Goal: Task Accomplishment & Management: Manage account settings

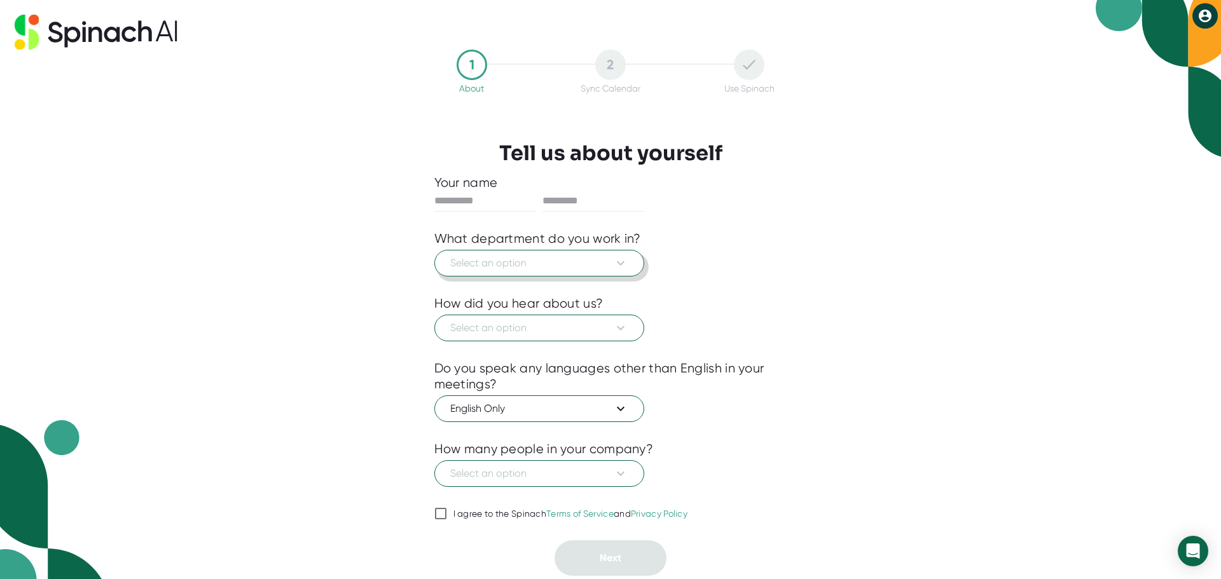
click at [619, 261] on icon at bounding box center [620, 263] width 15 height 15
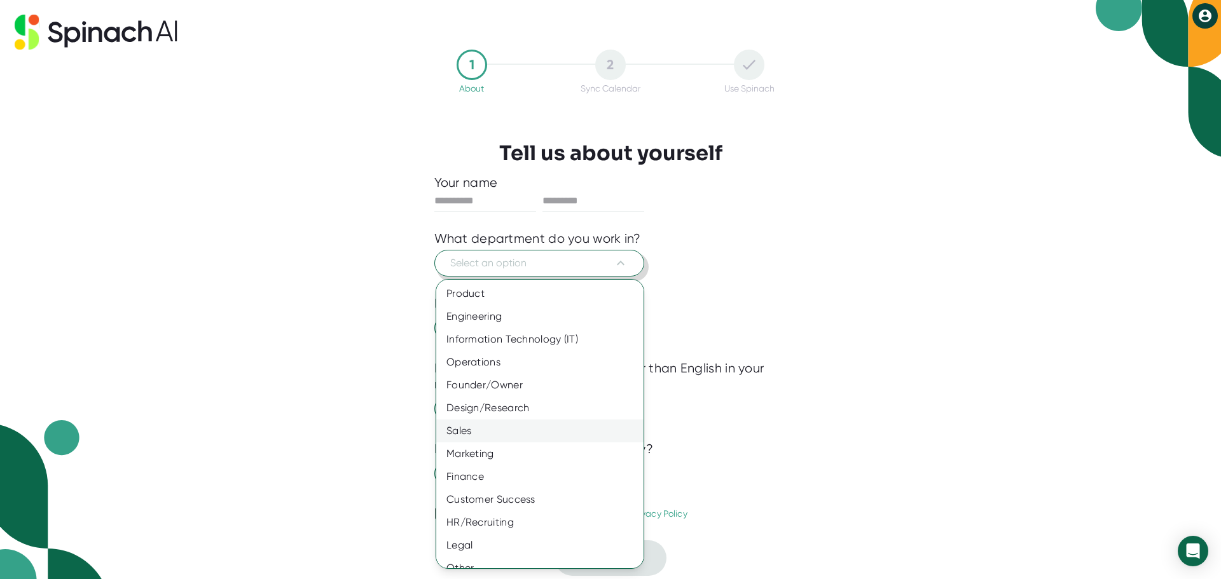
click at [476, 433] on div "Sales" at bounding box center [544, 431] width 217 height 23
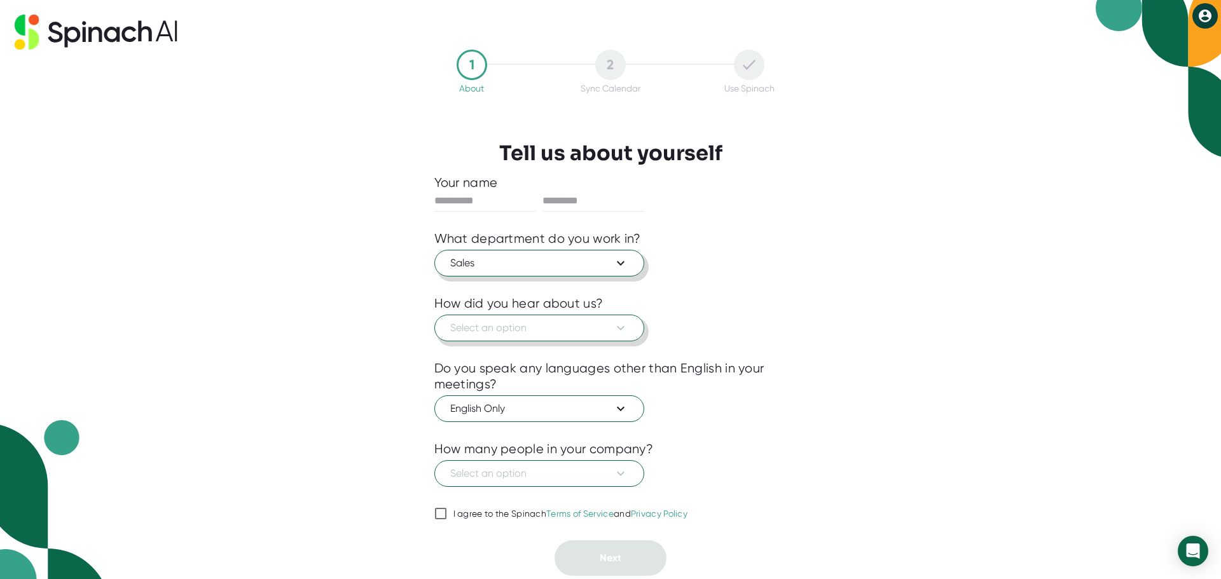
click at [623, 326] on icon at bounding box center [620, 328] width 15 height 15
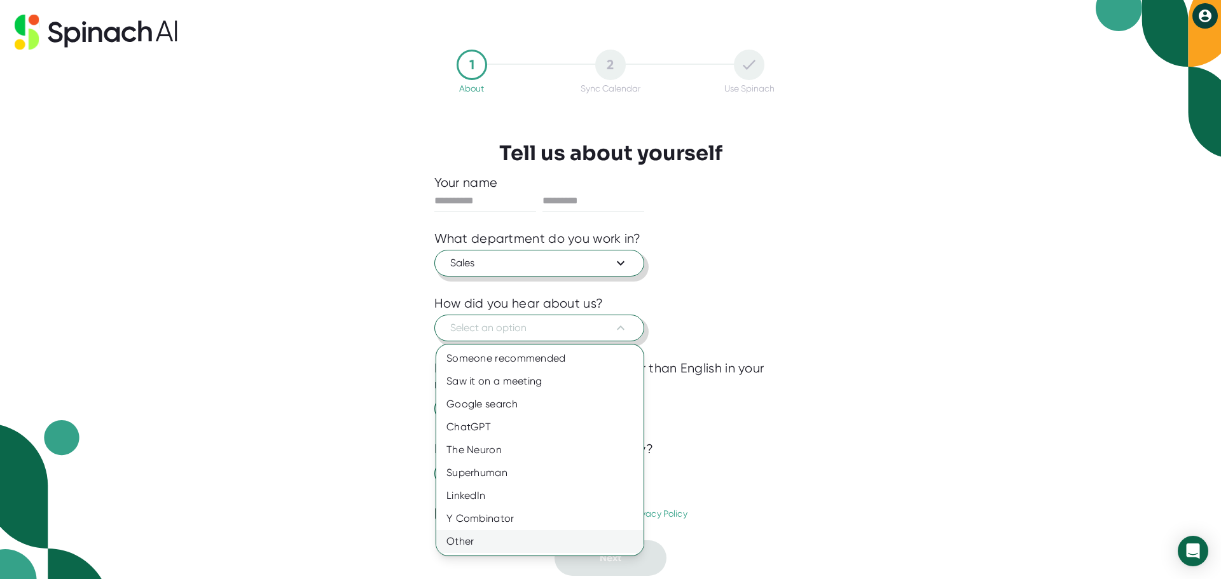
click at [468, 541] on div "Other" at bounding box center [539, 541] width 207 height 23
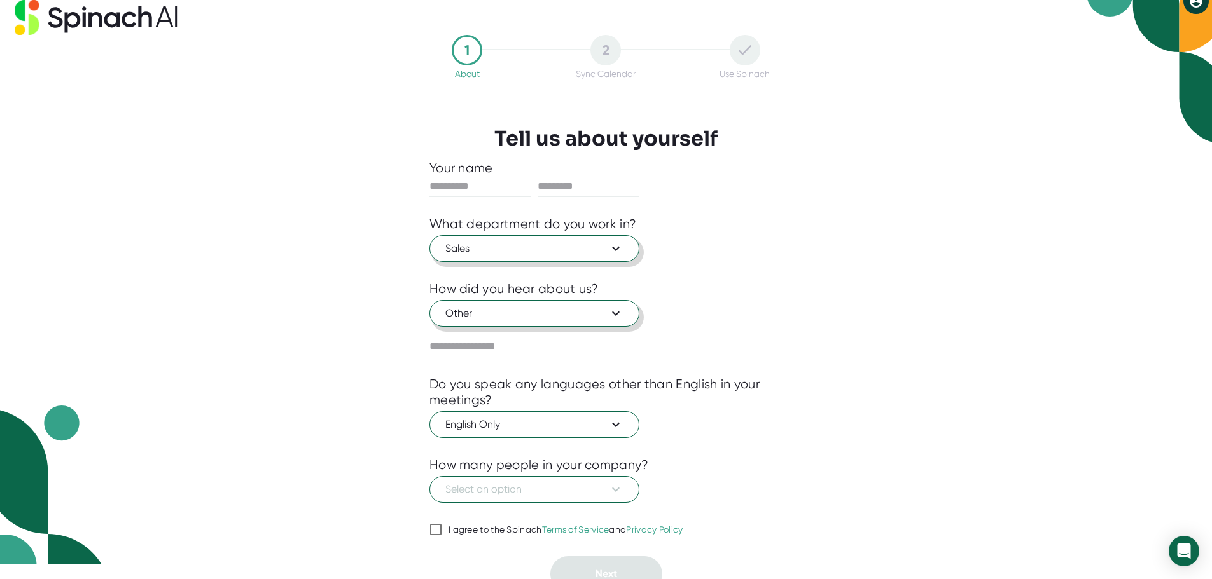
scroll to position [27, 0]
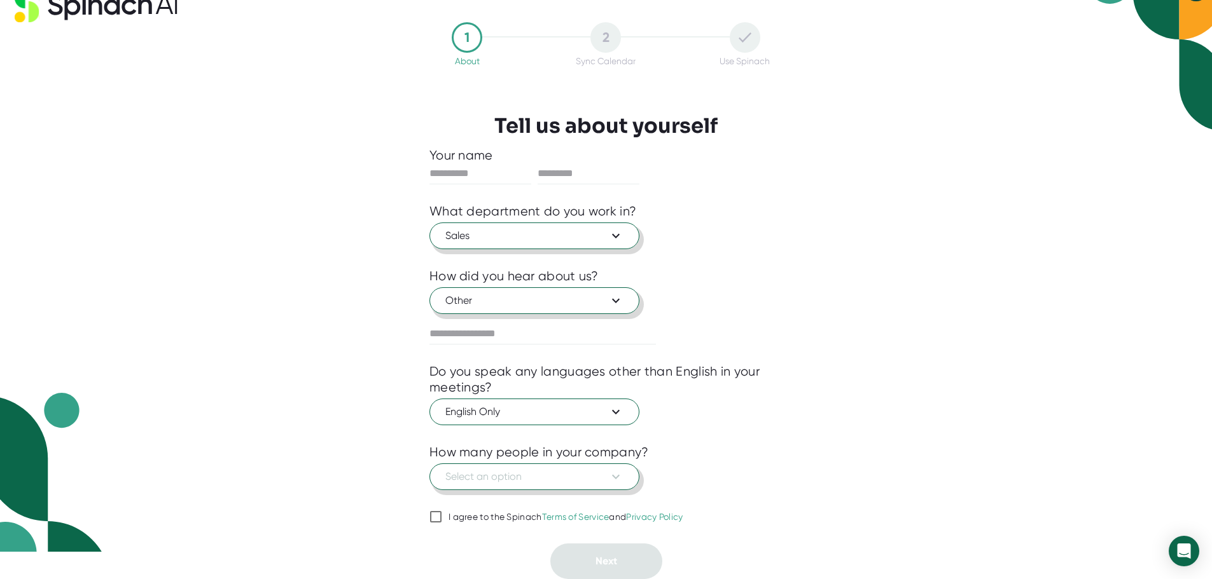
click at [622, 478] on icon at bounding box center [615, 476] width 15 height 15
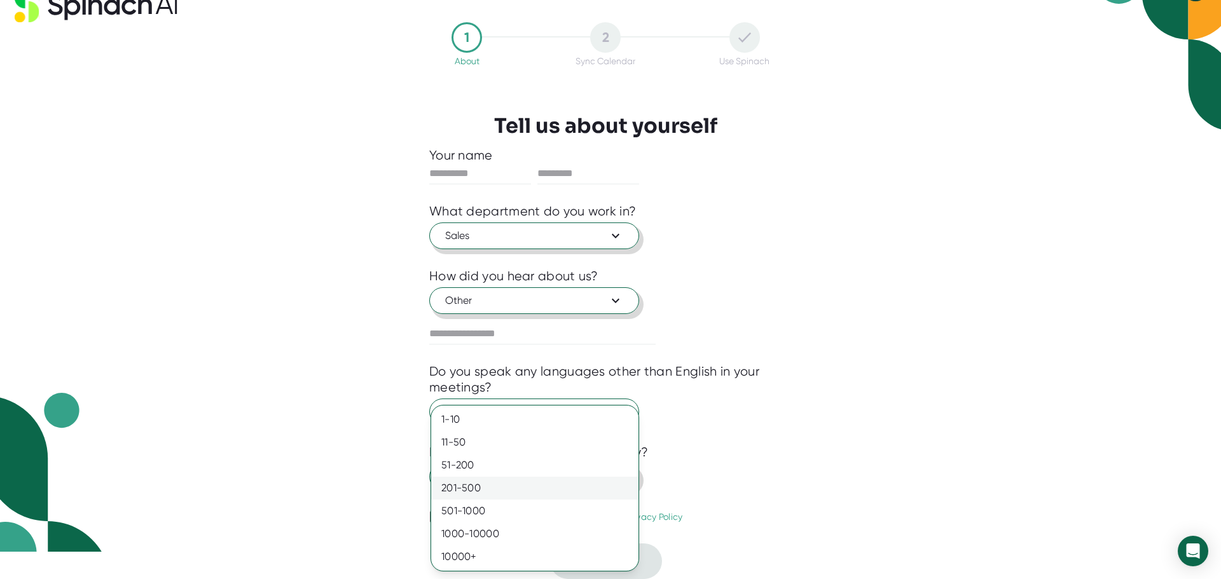
click at [464, 488] on div "201-500" at bounding box center [534, 488] width 207 height 23
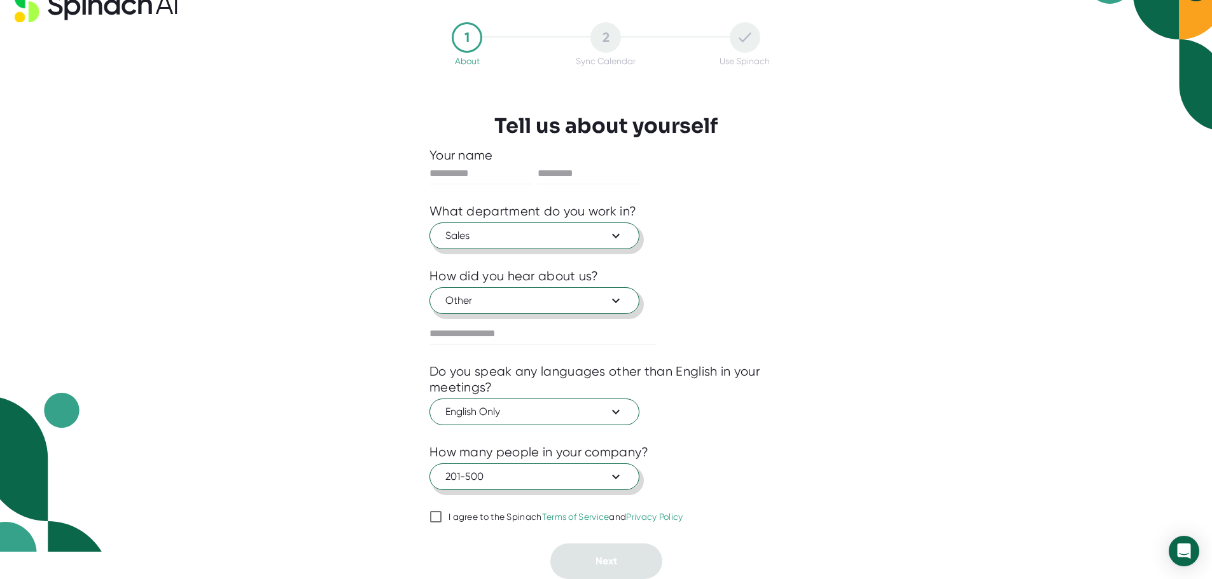
click at [438, 516] on input "I agree to the Spinach Terms of Service and Privacy Policy" at bounding box center [435, 516] width 13 height 15
click at [614, 417] on icon at bounding box center [615, 412] width 15 height 15
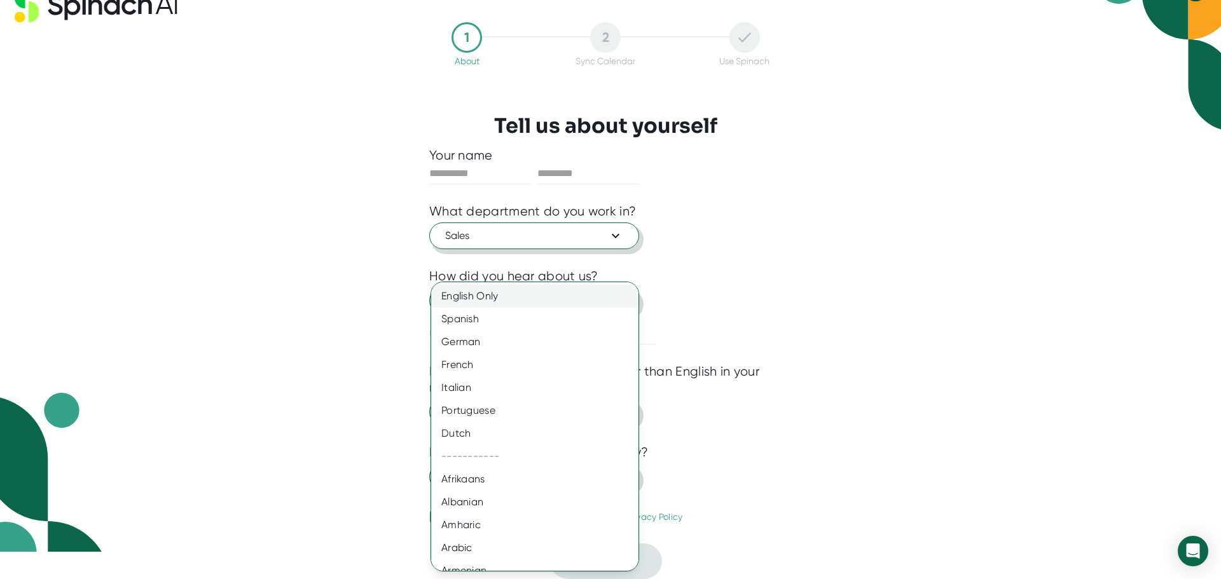
click at [470, 296] on div "English Only" at bounding box center [539, 296] width 217 height 23
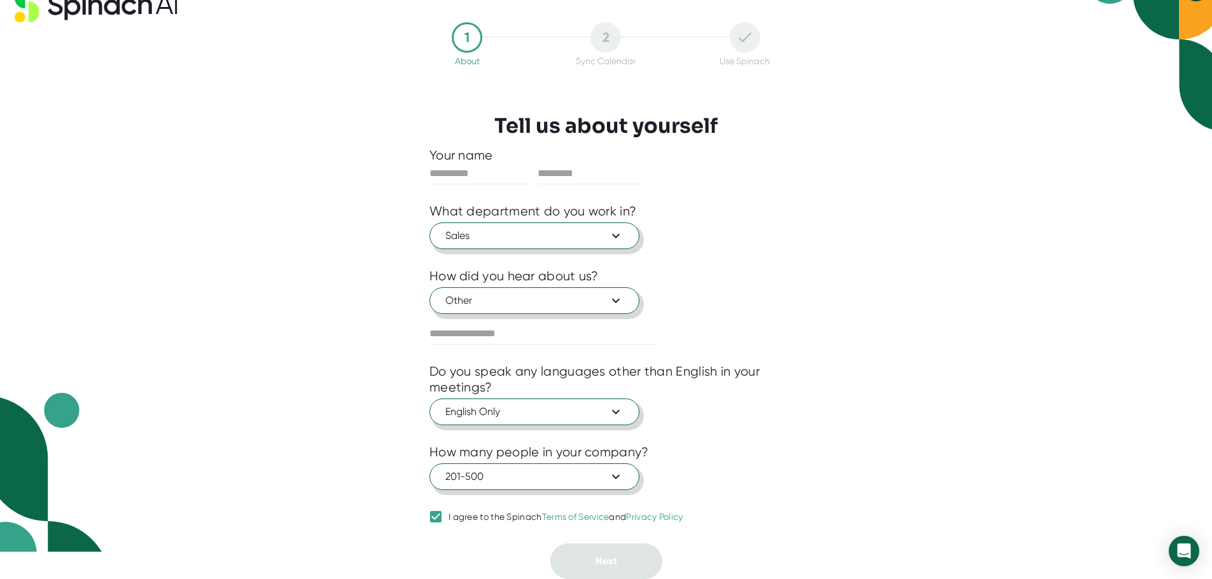
click at [434, 513] on input "I agree to the Spinach Terms of Service and Privacy Policy" at bounding box center [435, 516] width 13 height 15
click at [439, 520] on input "I agree to the Spinach Terms of Service and Privacy Policy" at bounding box center [435, 516] width 13 height 15
click at [586, 517] on link "Terms of Service" at bounding box center [575, 517] width 67 height 10
click at [442, 517] on input "I agree to the Spinach Terms of Service and Privacy Policy" at bounding box center [435, 516] width 13 height 15
click at [440, 516] on input "I agree to the Spinach Terms of Service and Privacy Policy" at bounding box center [435, 516] width 13 height 15
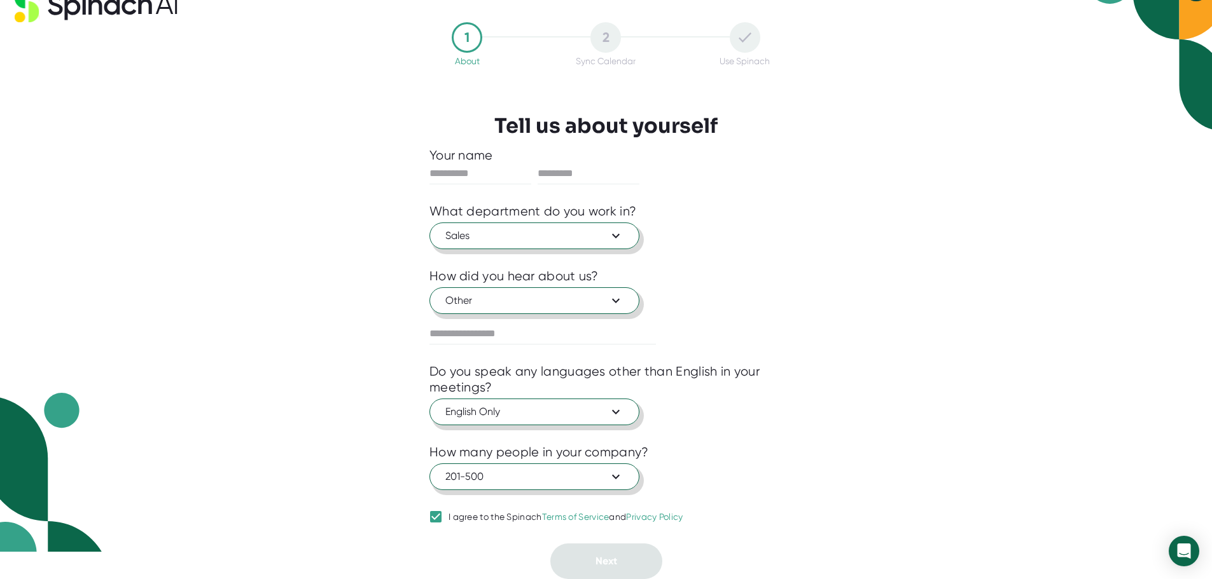
click at [614, 237] on icon at bounding box center [615, 235] width 15 height 15
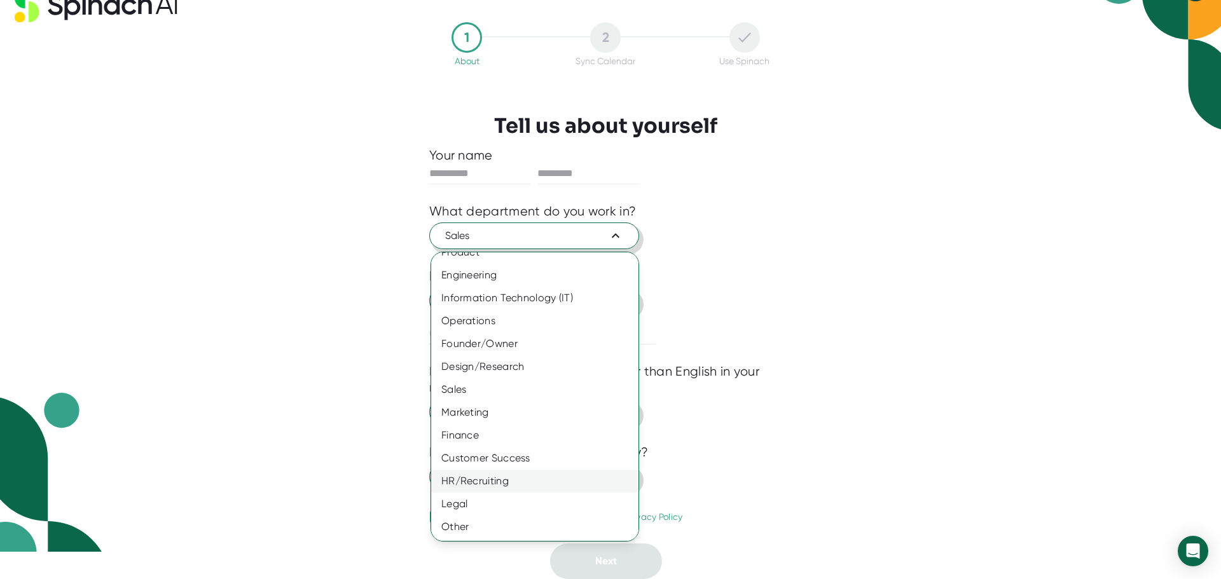
scroll to position [0, 0]
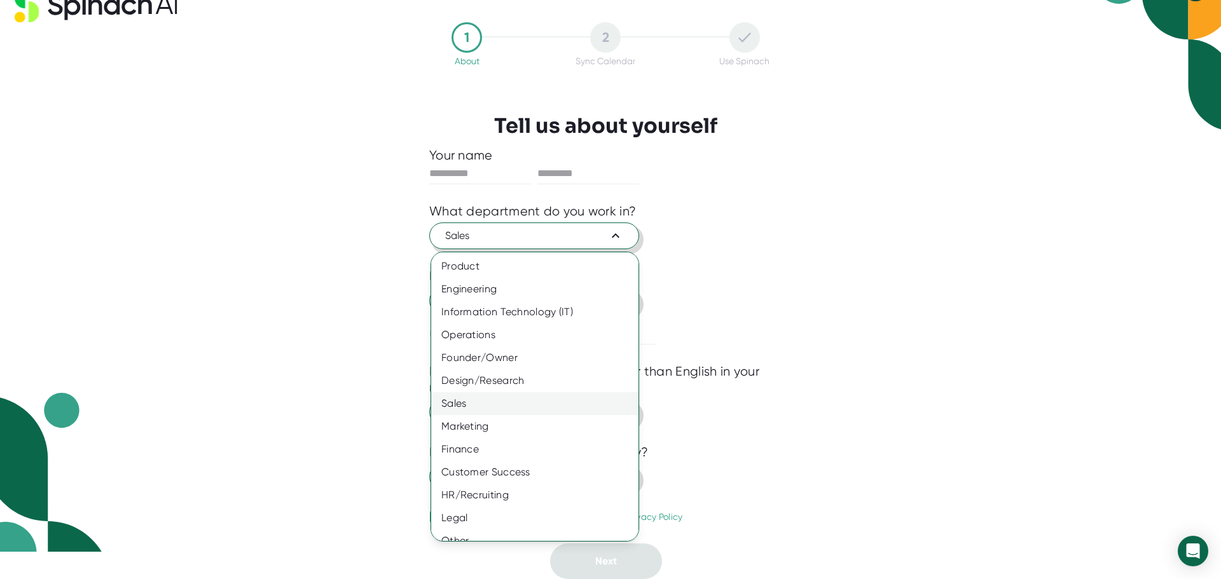
click at [468, 406] on div "Sales" at bounding box center [539, 403] width 217 height 23
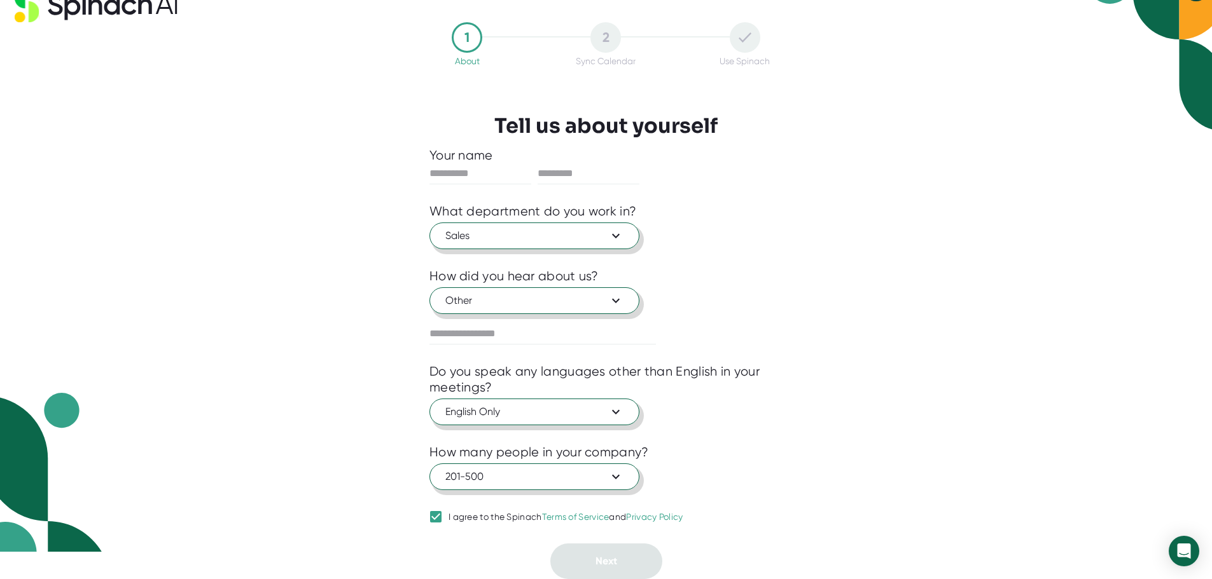
click at [615, 301] on icon at bounding box center [616, 301] width 8 height 4
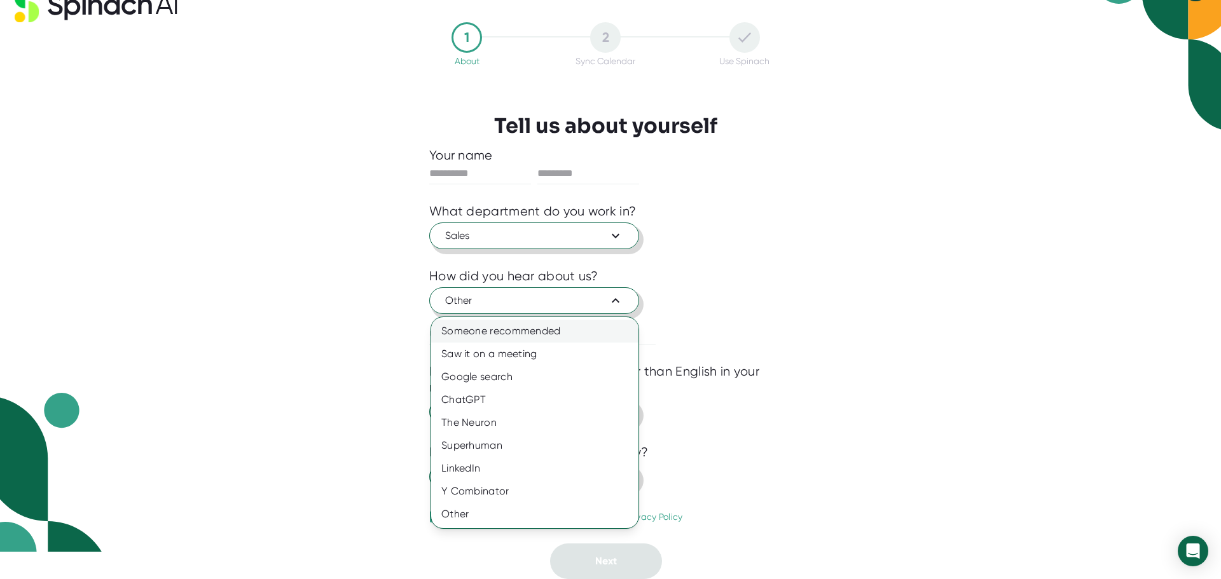
click at [506, 331] on div "Someone recommended" at bounding box center [534, 331] width 207 height 23
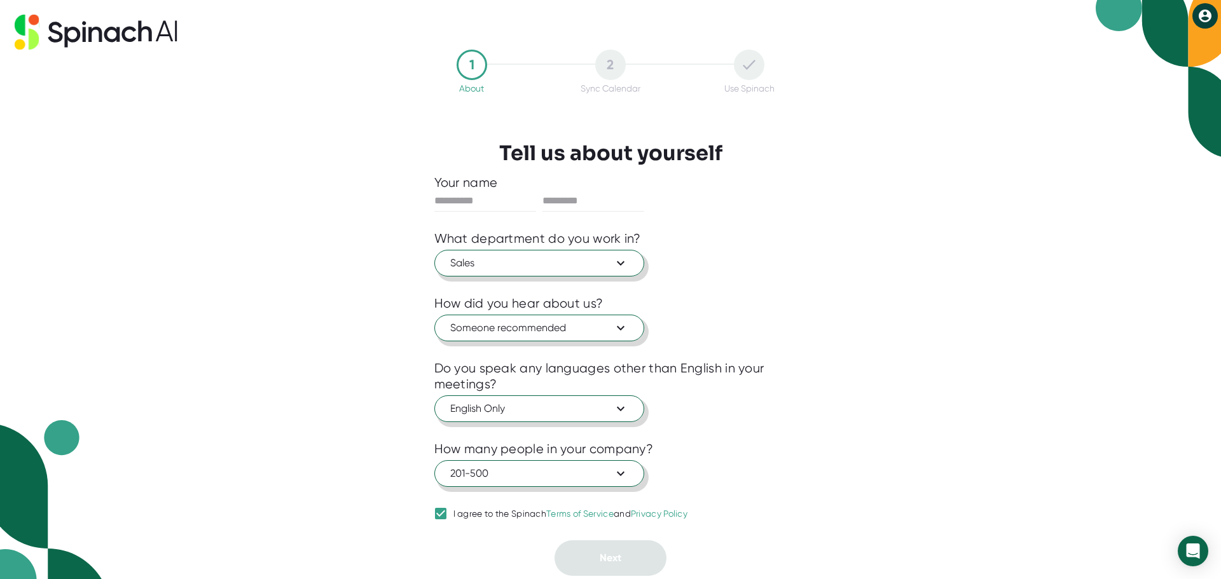
click at [441, 515] on input "I agree to the Spinach Terms of Service and Privacy Policy" at bounding box center [440, 513] width 13 height 15
click at [618, 472] on icon at bounding box center [620, 473] width 15 height 15
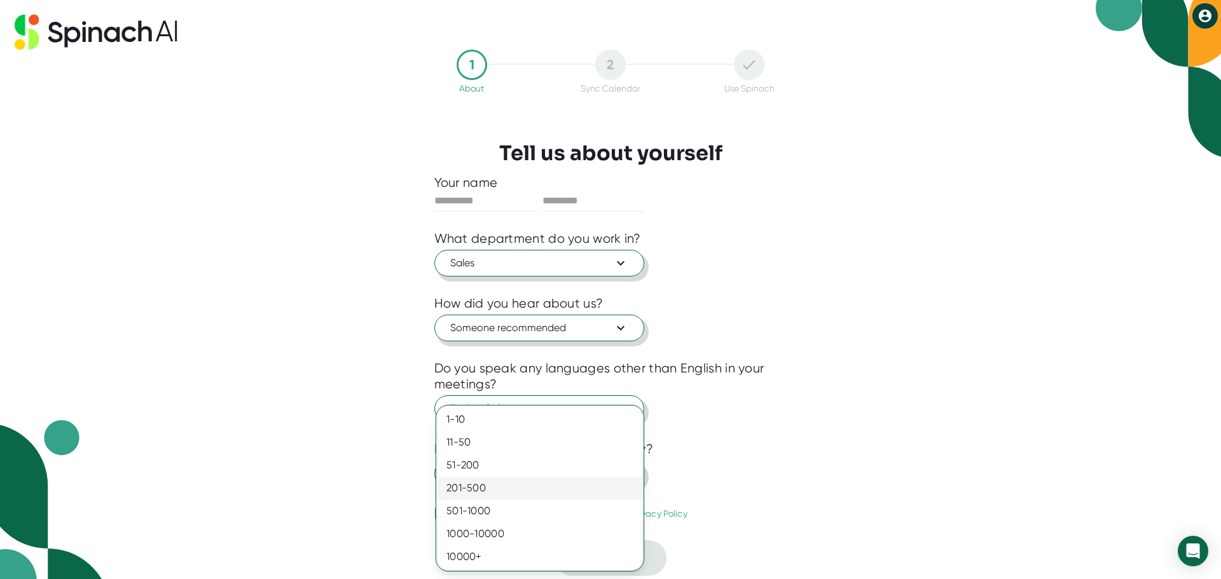
click at [471, 489] on div "201-500" at bounding box center [539, 488] width 207 height 23
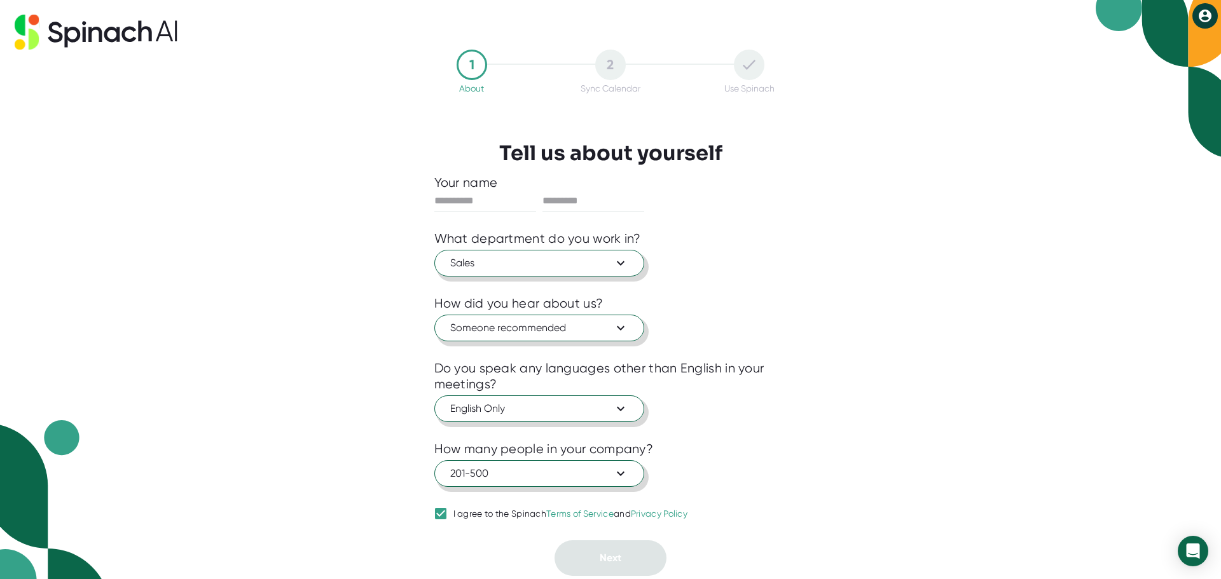
click at [443, 511] on input "I agree to the Spinach Terms of Service and Privacy Policy" at bounding box center [440, 513] width 13 height 15
click at [671, 515] on link "Privacy Policy" at bounding box center [659, 514] width 57 height 10
click at [447, 515] on input "I agree to the Spinach Terms of Service and Privacy Policy" at bounding box center [440, 513] width 13 height 15
checkbox input "true"
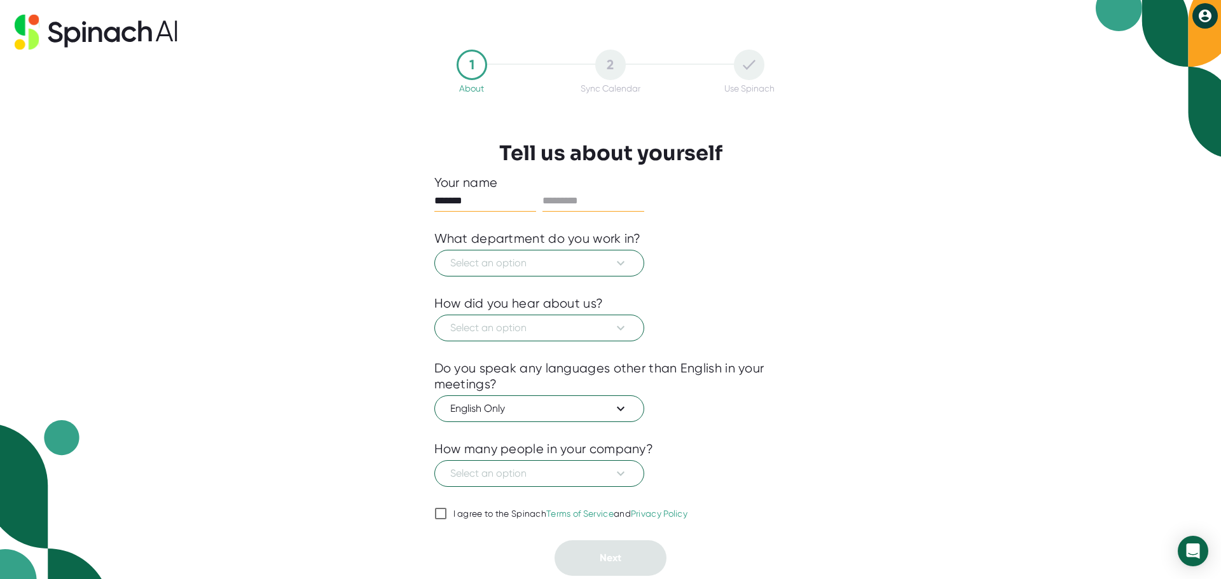
type input "*******"
click at [586, 198] on input "text" at bounding box center [594, 201] width 102 height 20
type input "*******"
click at [623, 265] on icon at bounding box center [620, 263] width 15 height 15
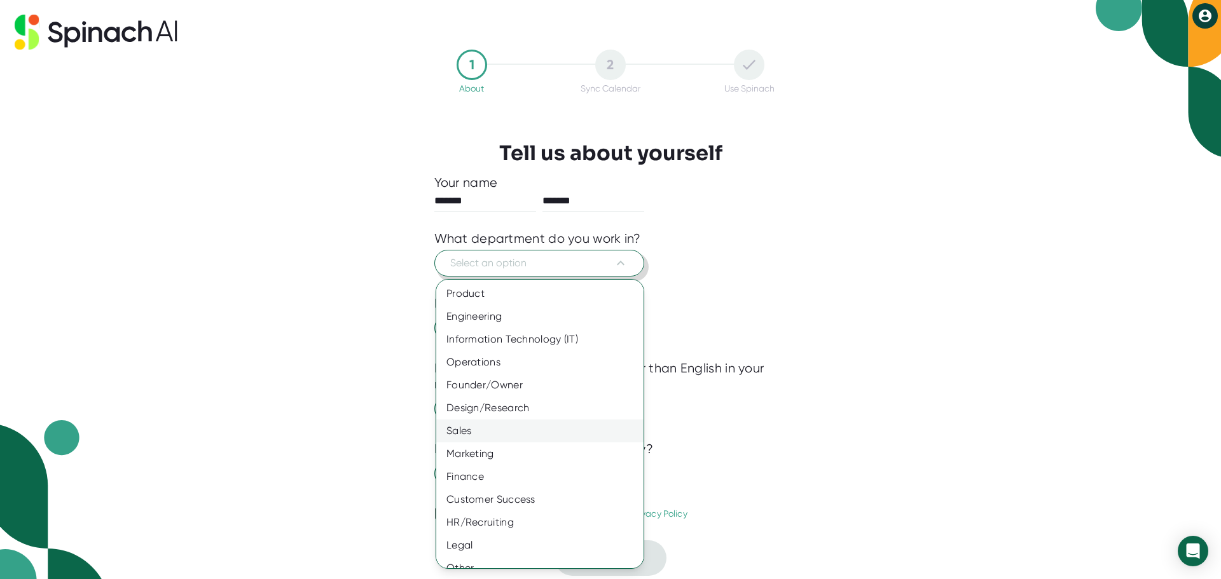
click at [453, 433] on div "Sales" at bounding box center [544, 431] width 217 height 23
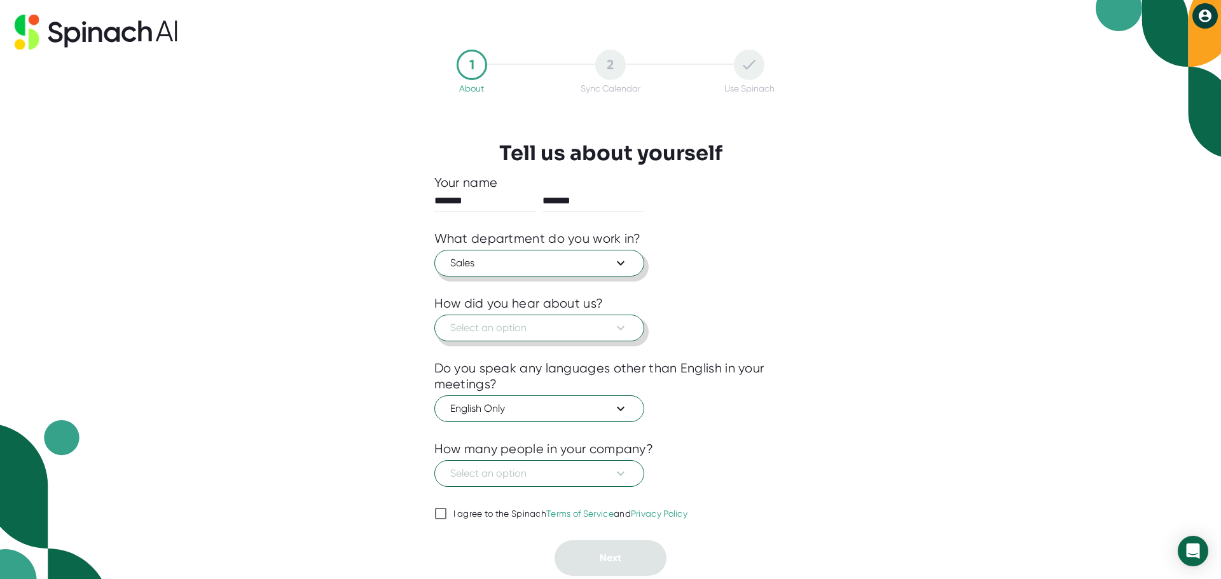
click at [619, 330] on icon at bounding box center [620, 328] width 15 height 15
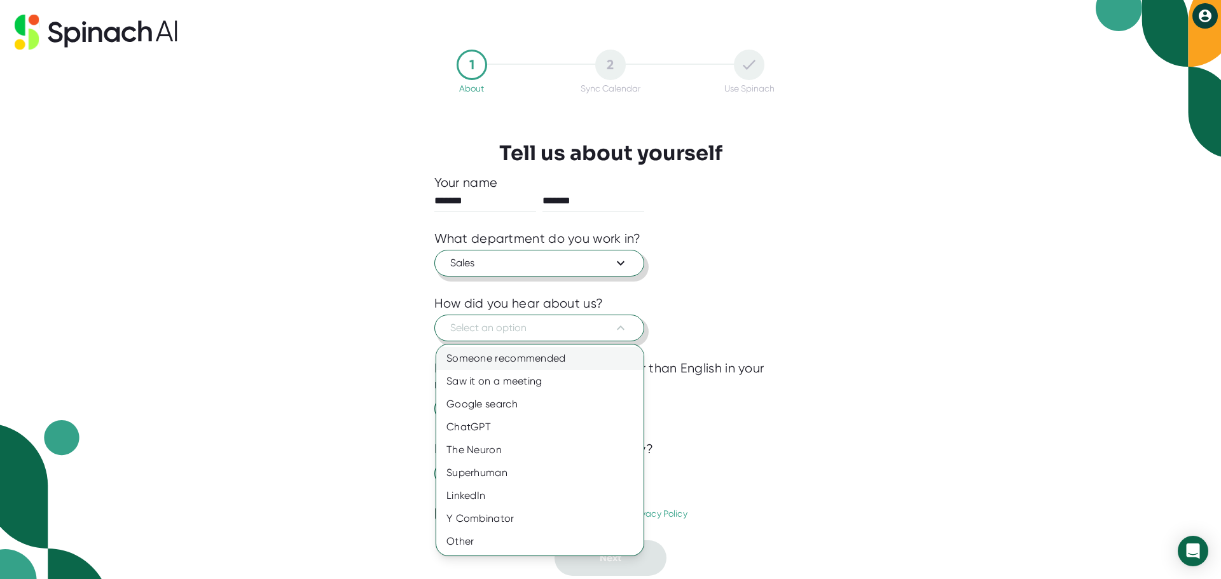
click at [505, 358] on div "Someone recommended" at bounding box center [539, 358] width 207 height 23
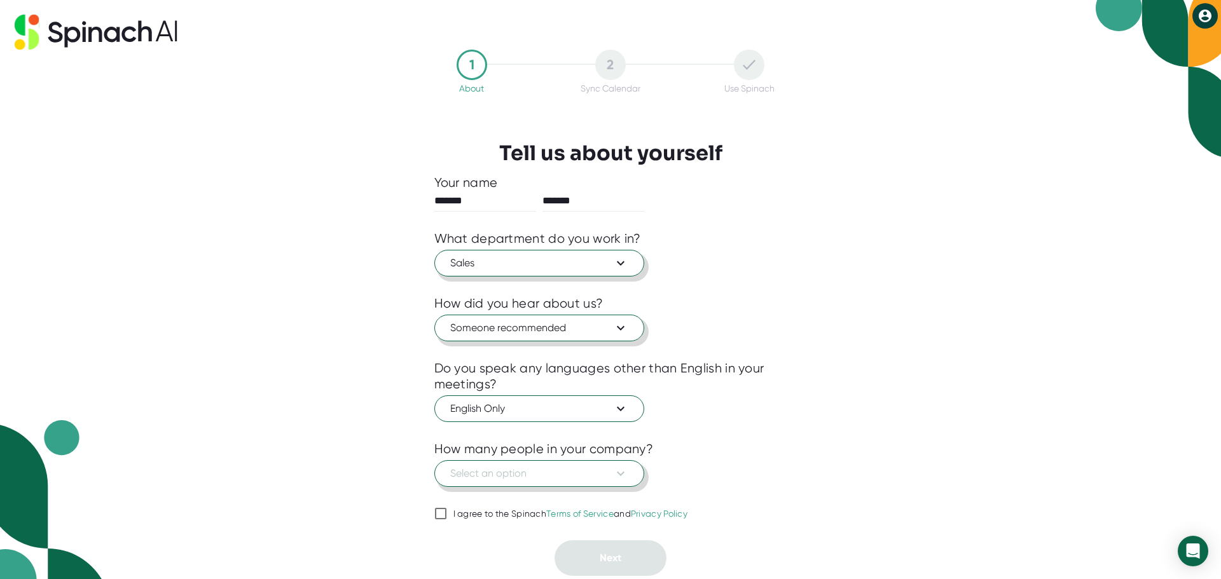
click at [620, 471] on icon at bounding box center [620, 473] width 15 height 15
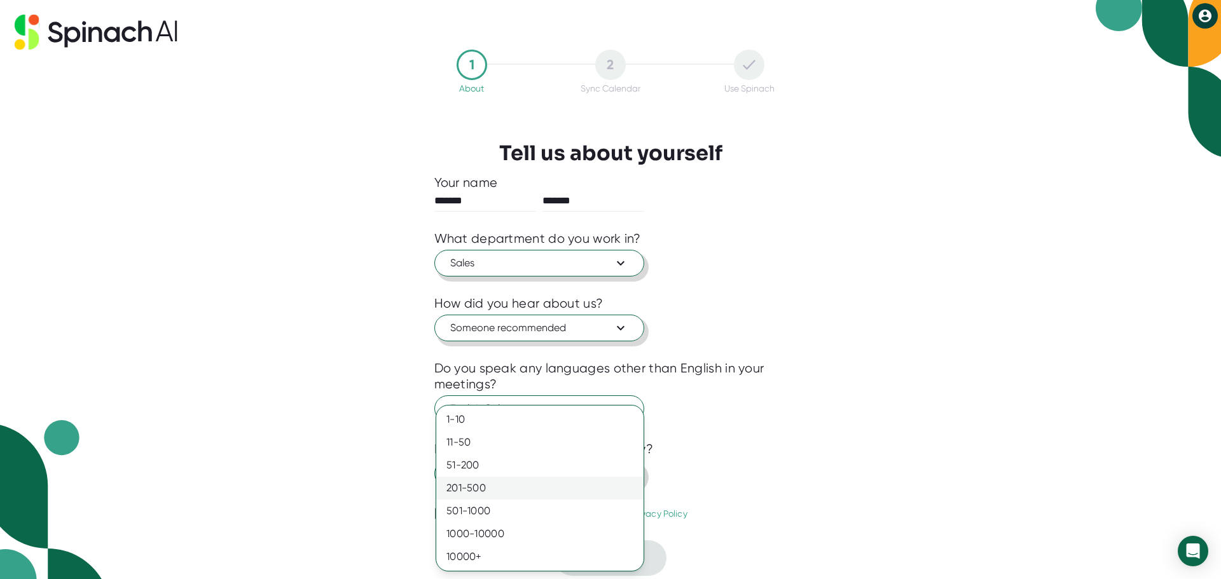
click at [501, 492] on div "201-500" at bounding box center [539, 488] width 207 height 23
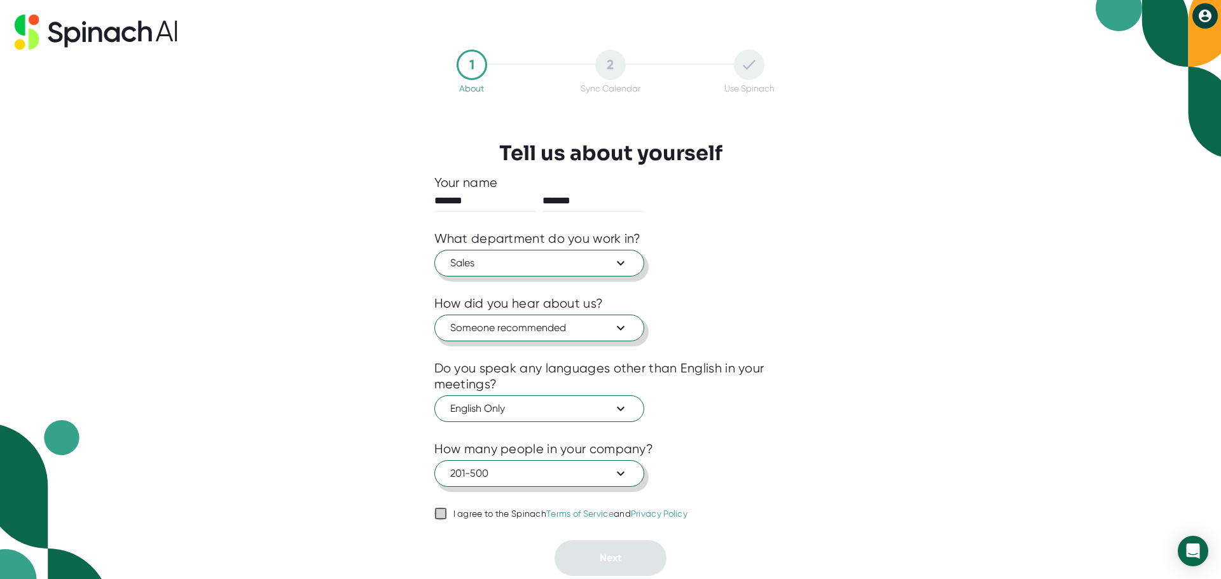
click at [442, 511] on input "I agree to the Spinach Terms of Service and Privacy Policy" at bounding box center [440, 513] width 13 height 15
checkbox input "true"
click at [615, 557] on span "Next" at bounding box center [611, 558] width 22 height 12
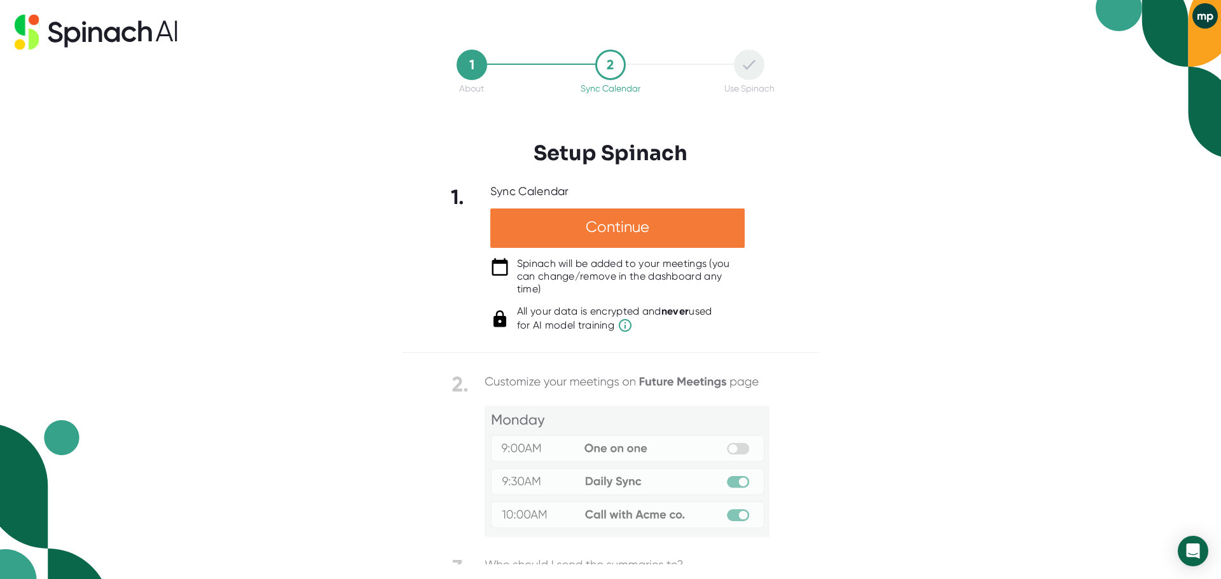
click at [607, 222] on div "Continue" at bounding box center [617, 228] width 254 height 39
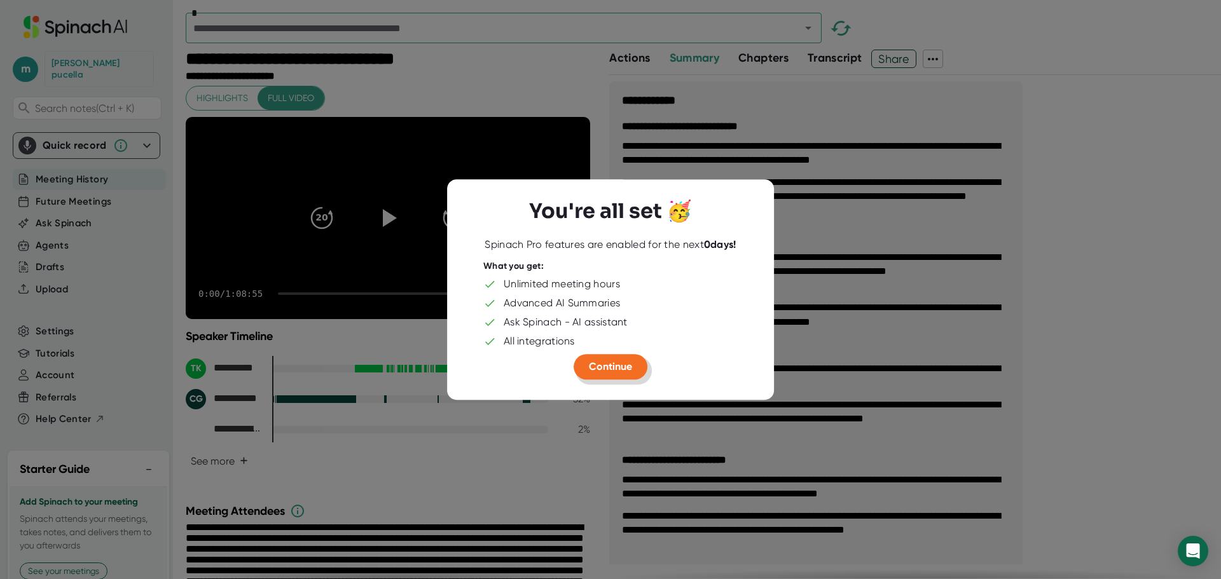
click at [611, 368] on span "Continue" at bounding box center [610, 367] width 43 height 12
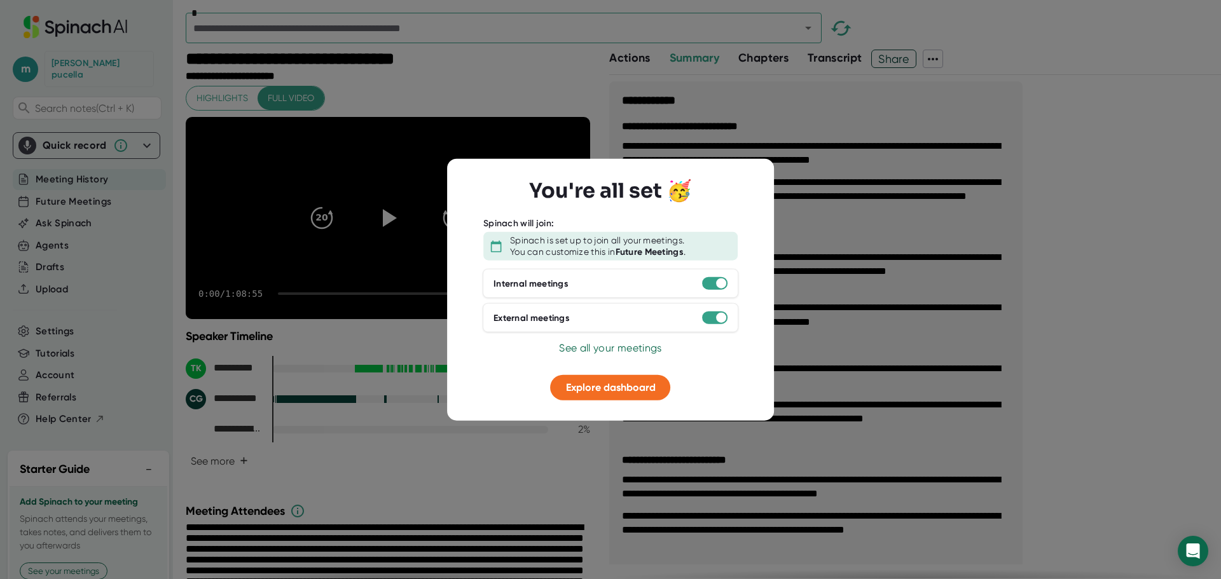
click at [894, 359] on div at bounding box center [610, 289] width 1221 height 579
click at [596, 393] on span "Explore dashboard" at bounding box center [611, 388] width 90 height 12
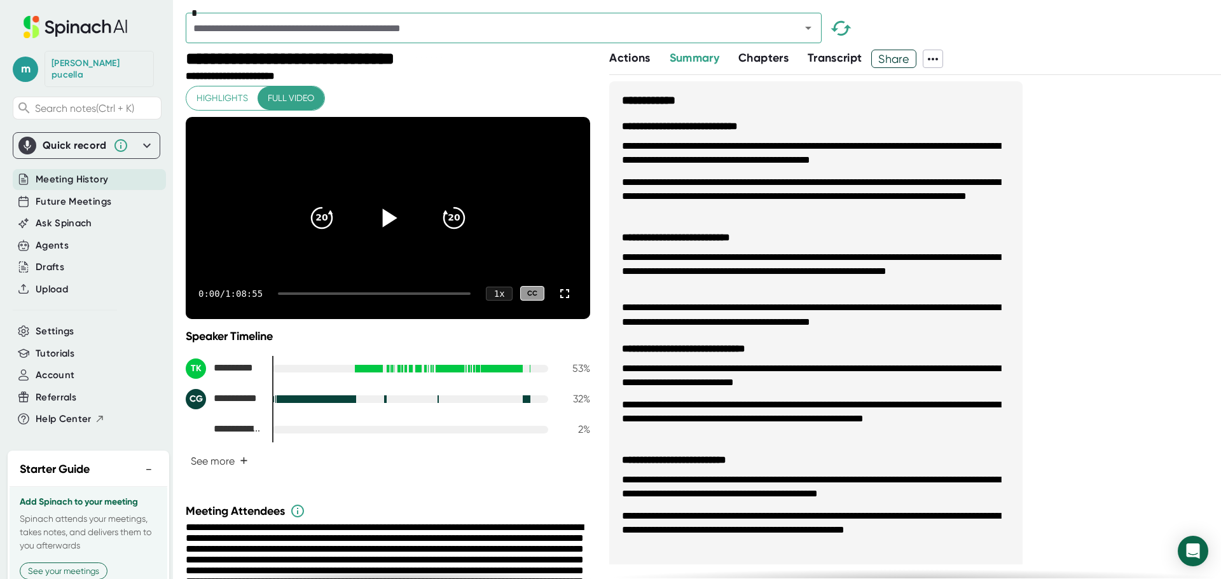
click at [383, 222] on icon at bounding box center [390, 218] width 15 height 18
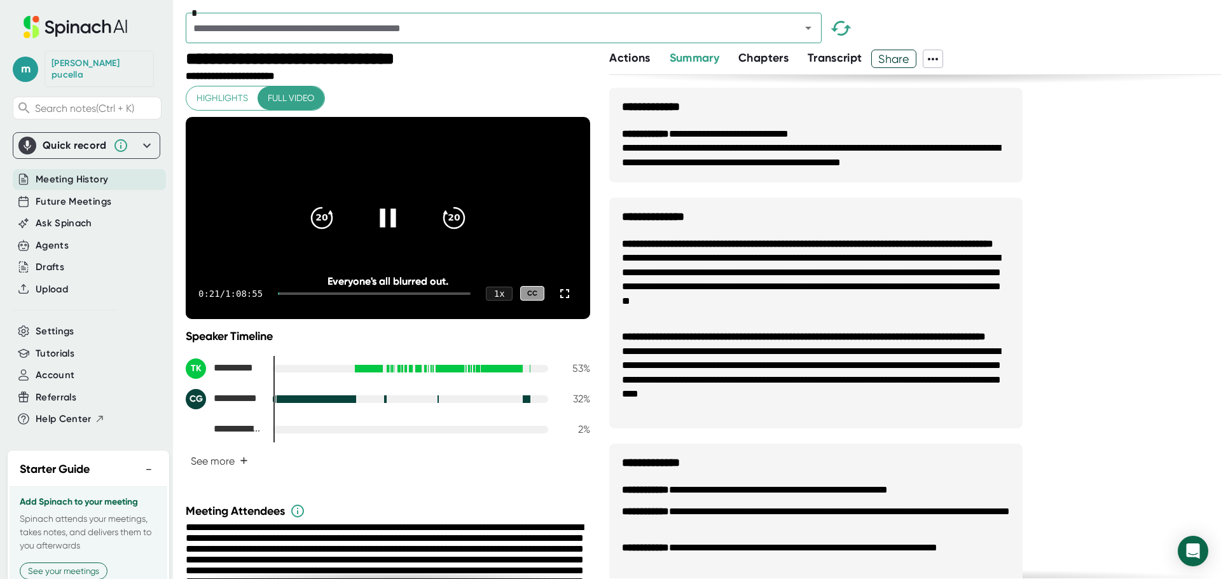
click at [297, 295] on div at bounding box center [374, 294] width 193 height 3
click at [557, 301] on icon at bounding box center [564, 293] width 15 height 15
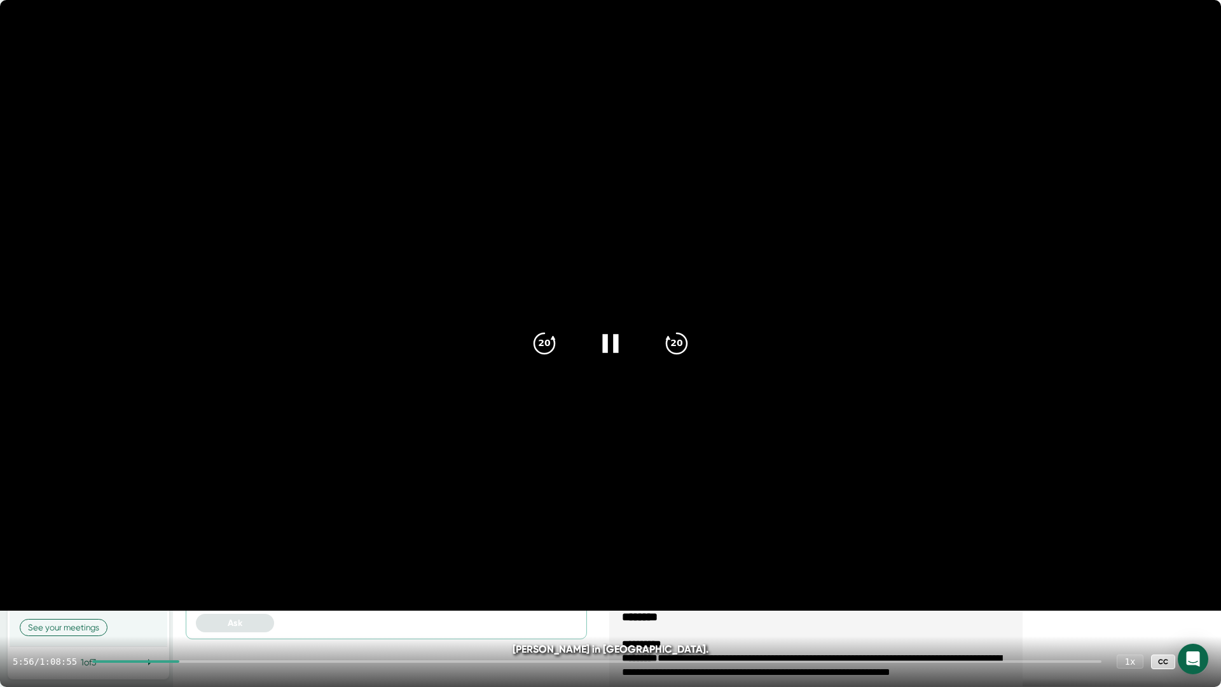
click at [199, 579] on div at bounding box center [596, 661] width 1009 height 3
click at [235, 579] on div "9:14 / 1:08:55 1 x CC" at bounding box center [610, 661] width 1221 height 51
click at [241, 579] on div at bounding box center [596, 661] width 1009 height 3
click at [248, 579] on div at bounding box center [596, 661] width 1009 height 3
click at [261, 579] on div at bounding box center [600, 661] width 1004 height 3
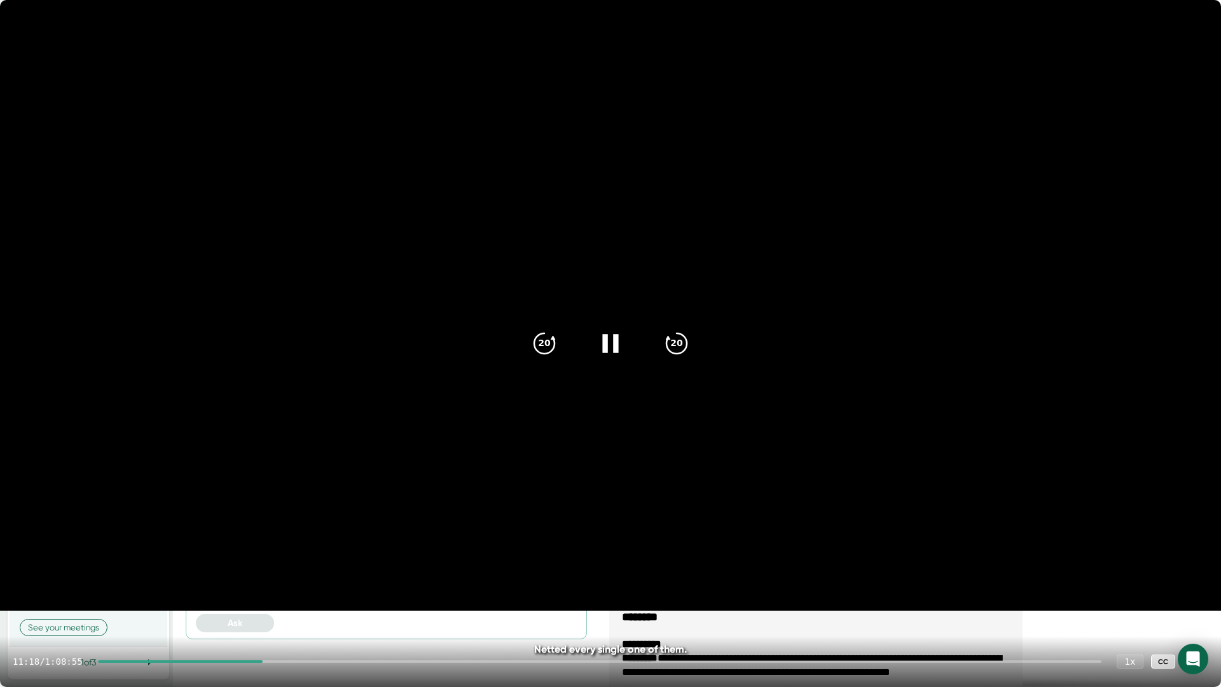
click at [271, 579] on div at bounding box center [600, 661] width 1004 height 3
click at [282, 579] on div at bounding box center [600, 661] width 1004 height 3
click at [297, 579] on div at bounding box center [600, 661] width 1004 height 3
click at [311, 579] on div at bounding box center [600, 661] width 1004 height 3
click at [612, 338] on icon at bounding box center [611, 344] width 32 height 32
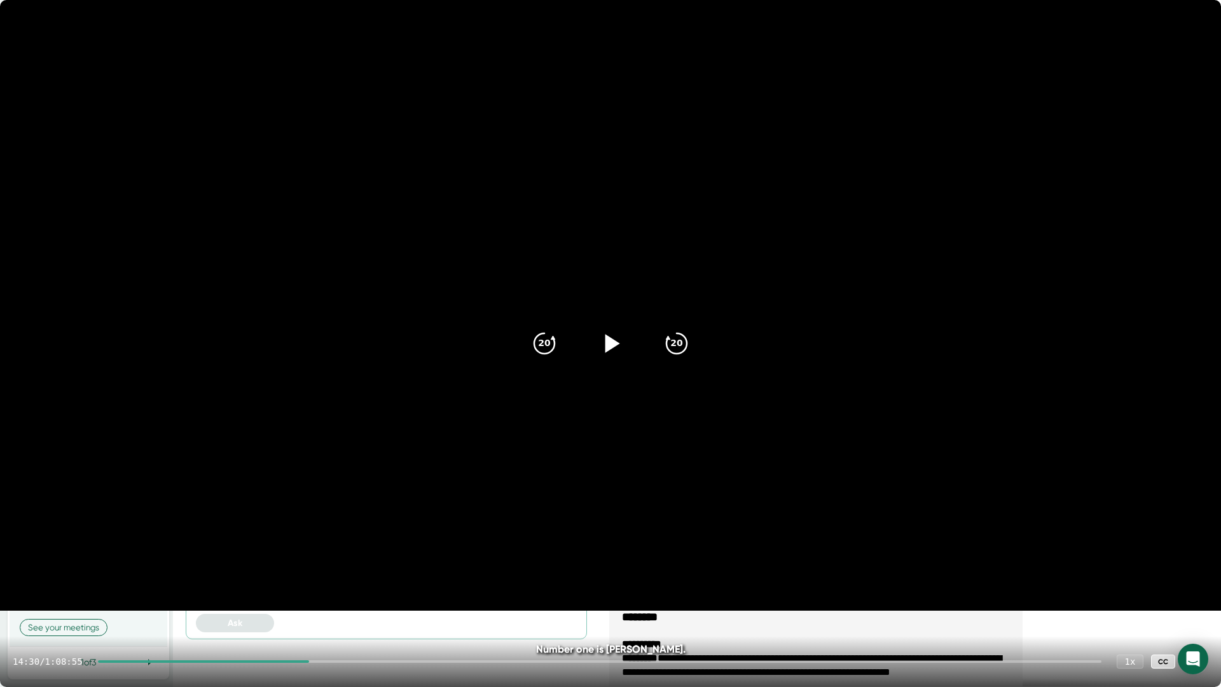
click at [614, 338] on icon at bounding box center [611, 344] width 32 height 32
click at [322, 579] on div at bounding box center [600, 661] width 1004 height 3
click at [607, 342] on icon at bounding box center [610, 343] width 16 height 18
click at [614, 351] on icon at bounding box center [611, 344] width 32 height 32
click at [608, 345] on icon at bounding box center [611, 344] width 32 height 32
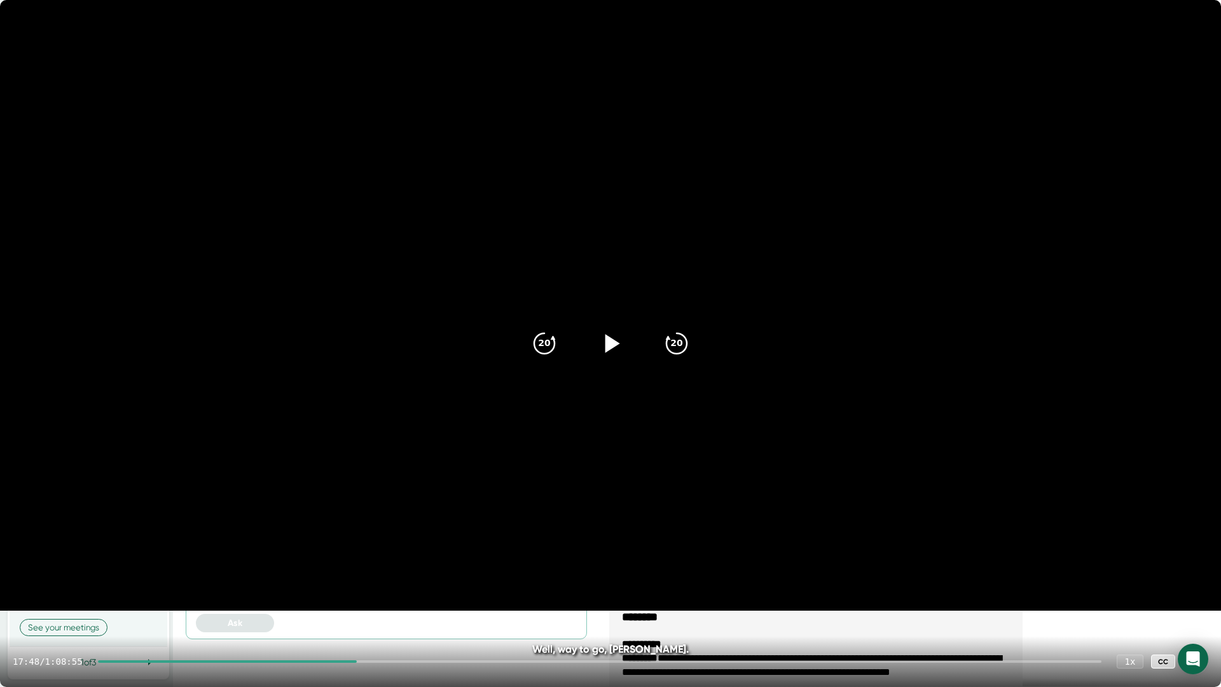
click at [608, 336] on icon at bounding box center [611, 344] width 32 height 32
click at [612, 347] on icon at bounding box center [611, 344] width 32 height 32
click at [609, 342] on icon at bounding box center [612, 343] width 15 height 18
click at [608, 342] on icon at bounding box center [611, 344] width 32 height 32
click at [1194, 579] on icon at bounding box center [1195, 661] width 15 height 15
